Goal: Entertainment & Leisure: Consume media (video, audio)

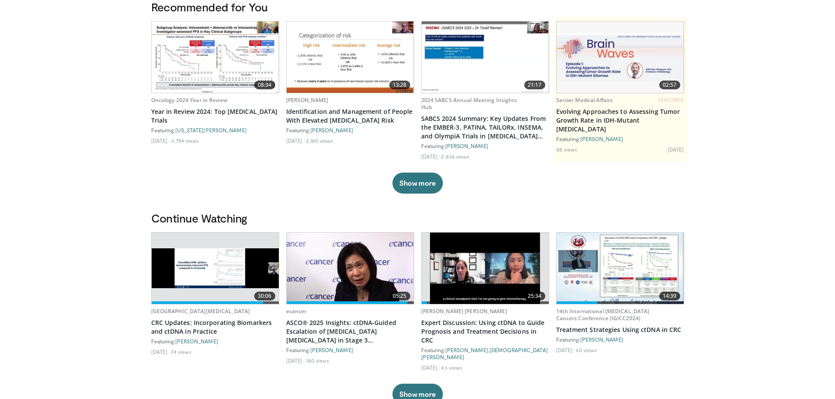
scroll to position [88, 0]
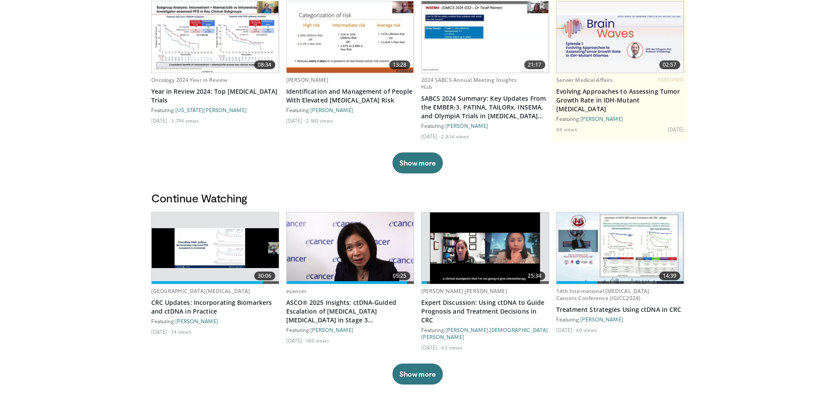
click at [193, 245] on img at bounding box center [215, 248] width 127 height 40
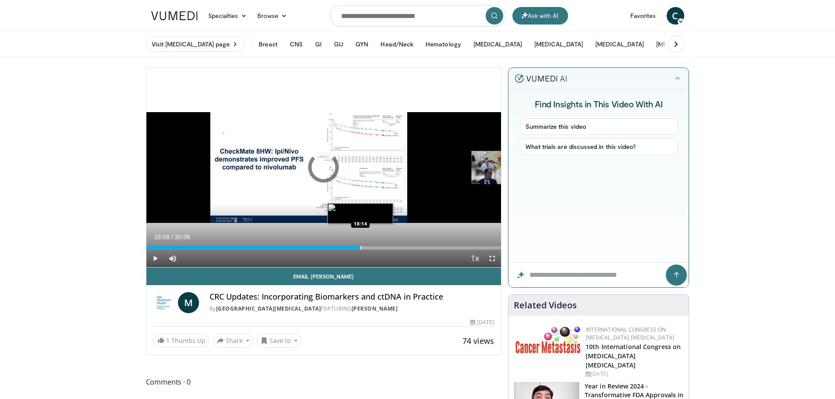
click at [361, 247] on div "Progress Bar" at bounding box center [361, 248] width 1 height 4
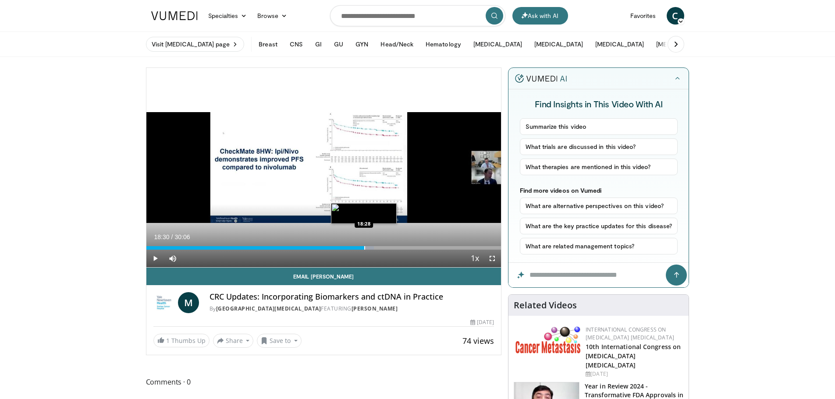
click at [364, 247] on div "Progress Bar" at bounding box center [364, 248] width 1 height 4
click at [371, 248] on div "Progress Bar" at bounding box center [371, 248] width 1 height 4
click at [367, 248] on div "Progress Bar" at bounding box center [367, 248] width 1 height 4
click at [494, 260] on span "Video Player" at bounding box center [493, 259] width 18 height 18
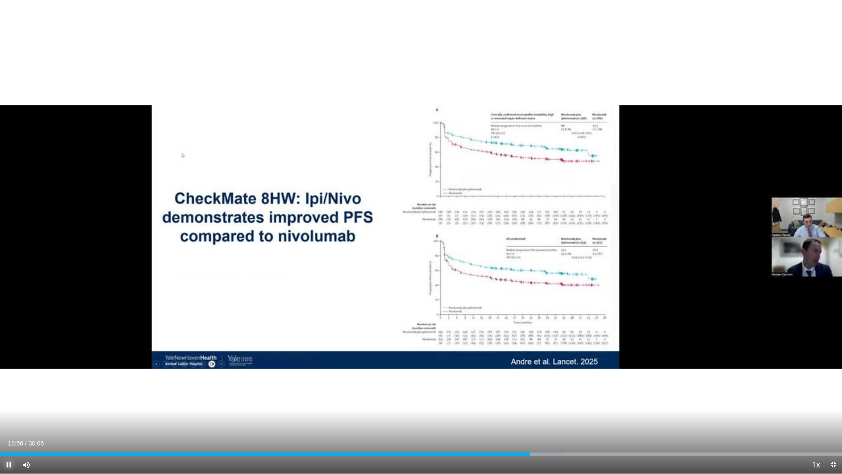
click at [6, 399] on span "Video Player" at bounding box center [9, 465] width 18 height 18
click at [9, 399] on span "Video Player" at bounding box center [9, 465] width 18 height 18
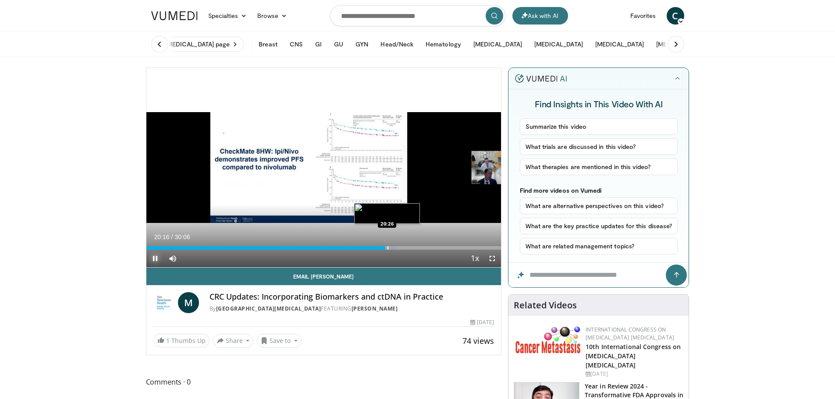
click at [388, 248] on div "Progress Bar" at bounding box center [388, 248] width 1 height 4
click at [157, 258] on span "Video Player" at bounding box center [155, 259] width 18 height 18
